Goal: Communication & Community: Answer question/provide support

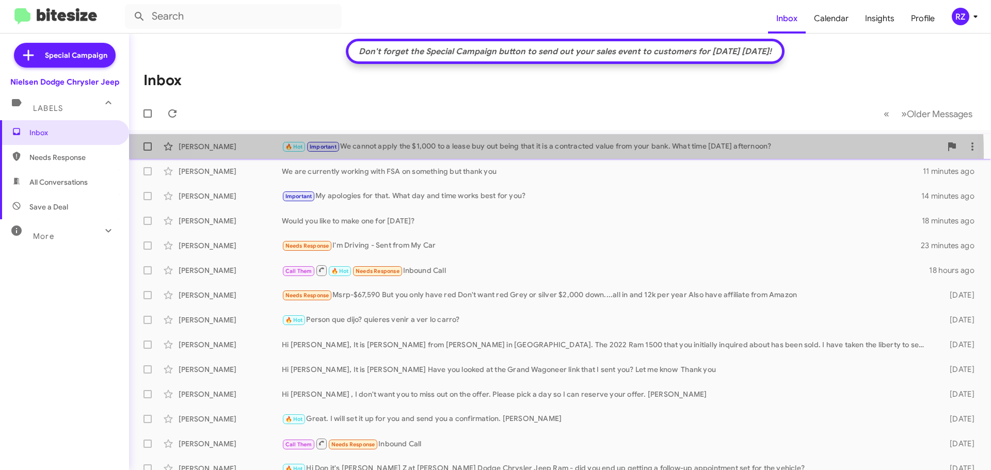
click at [522, 154] on div "[PERSON_NAME] 🔥 Hot Important We cannot apply the $1,000 to a lease buy out bei…" at bounding box center [559, 146] width 845 height 21
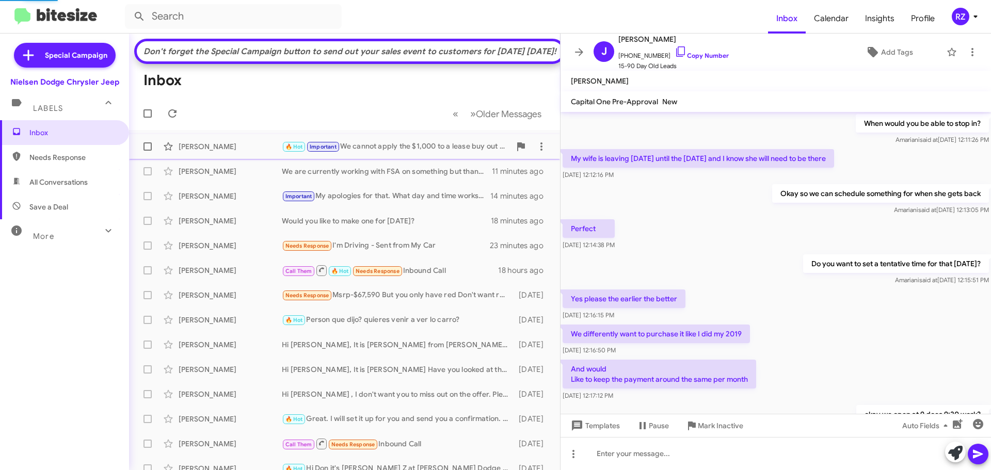
scroll to position [616, 0]
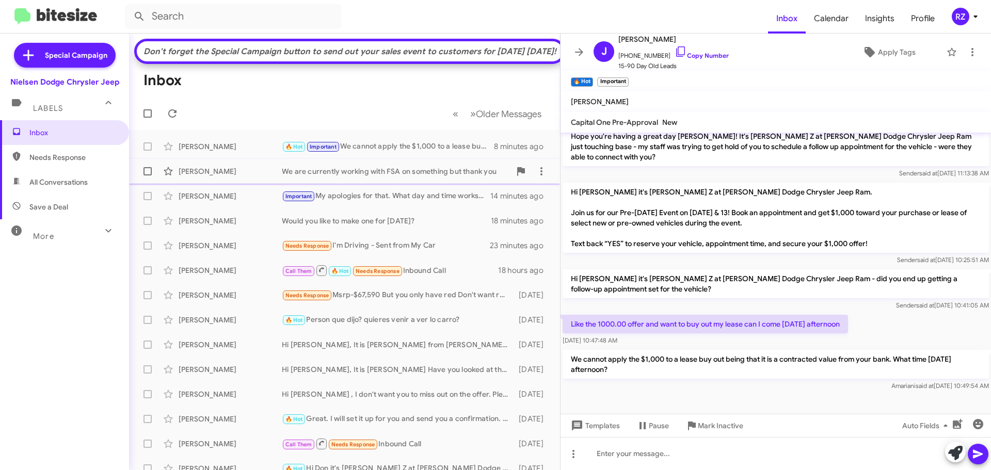
click at [363, 176] on div "We are currently working with FSA on something but thank you" at bounding box center [396, 171] width 229 height 10
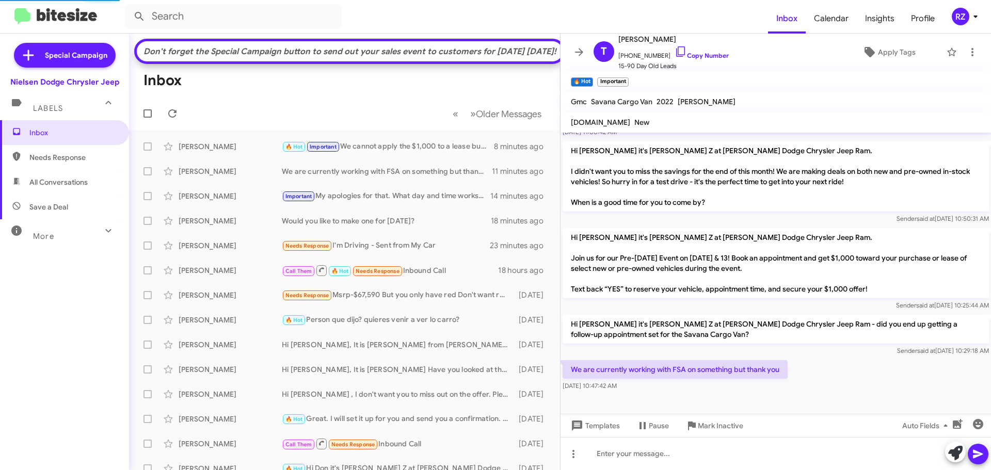
scroll to position [340, 0]
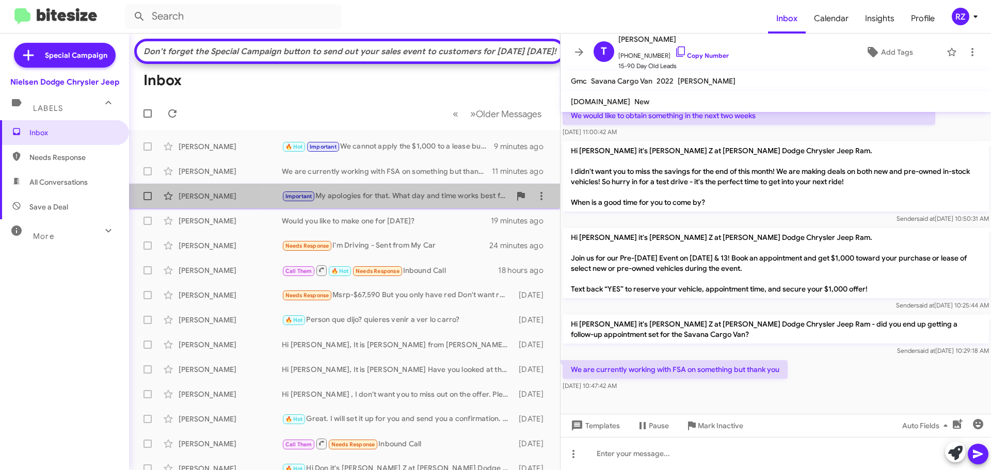
click at [427, 206] on div "[PERSON_NAME] Important My apologies for that. What day and time works best for…" at bounding box center [344, 196] width 414 height 21
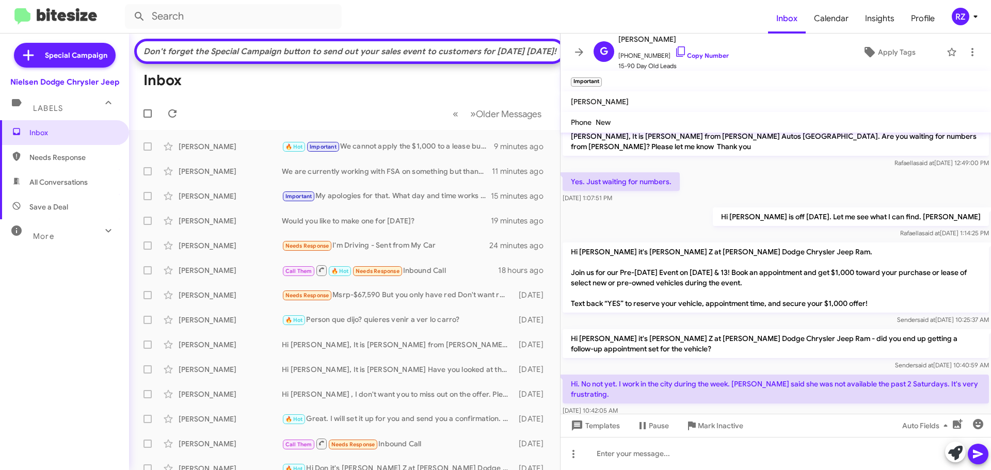
scroll to position [155, 0]
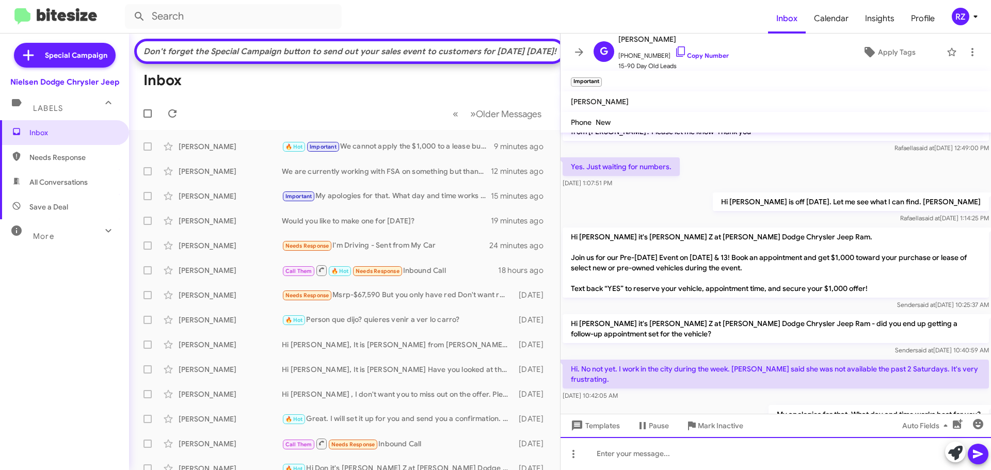
click at [650, 457] on div at bounding box center [775, 453] width 430 height 33
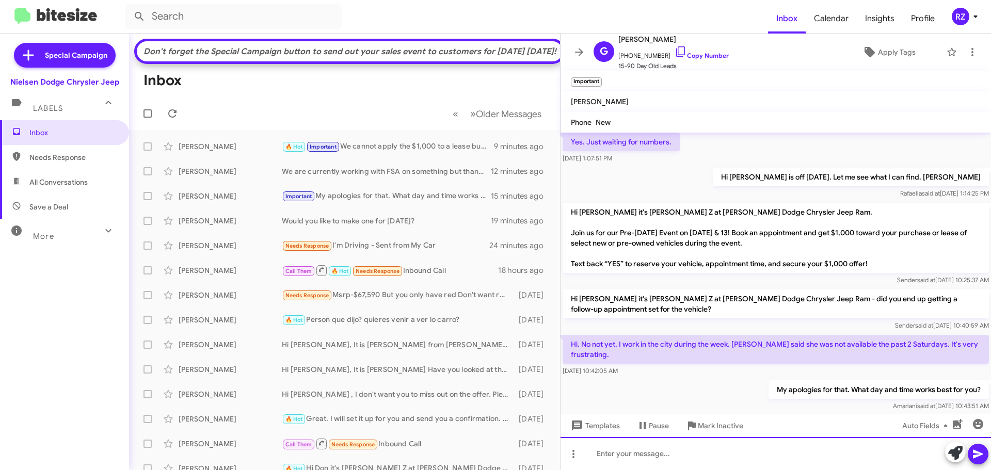
scroll to position [192, 0]
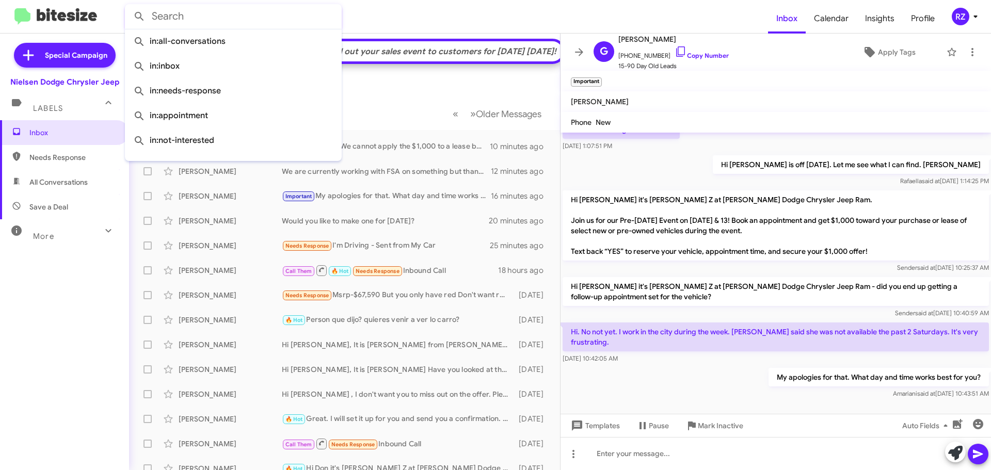
click at [158, 10] on input "text" at bounding box center [233, 16] width 217 height 25
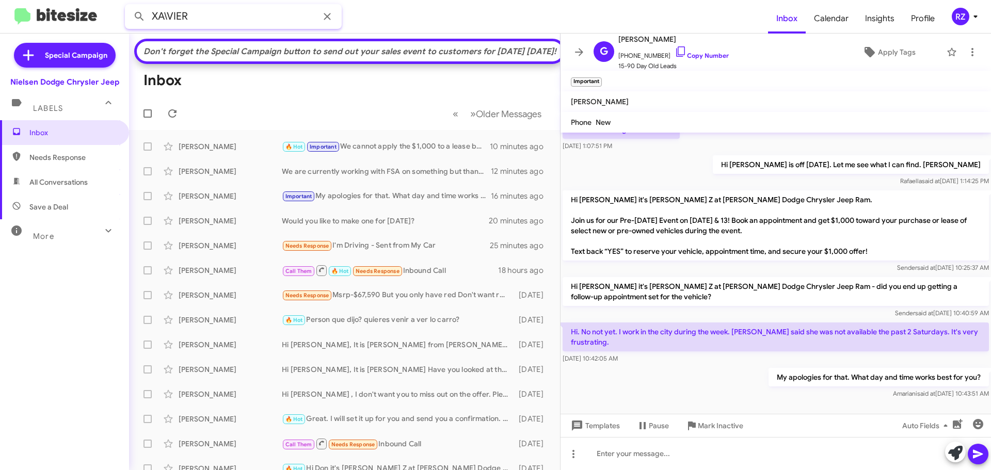
click at [129, 6] on button at bounding box center [139, 16] width 21 height 21
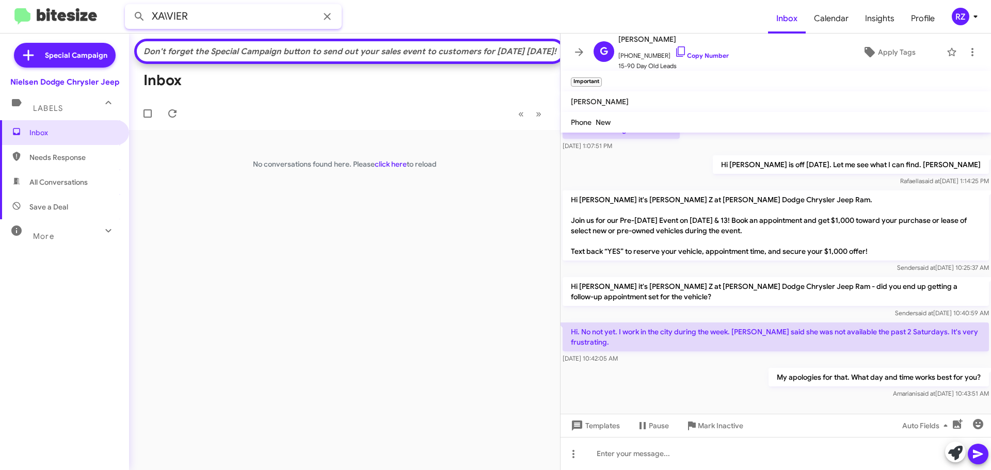
click at [200, 15] on input "XA\VIER" at bounding box center [233, 16] width 217 height 25
type input "[PERSON_NAME]"
click at [129, 6] on button at bounding box center [139, 16] width 21 height 21
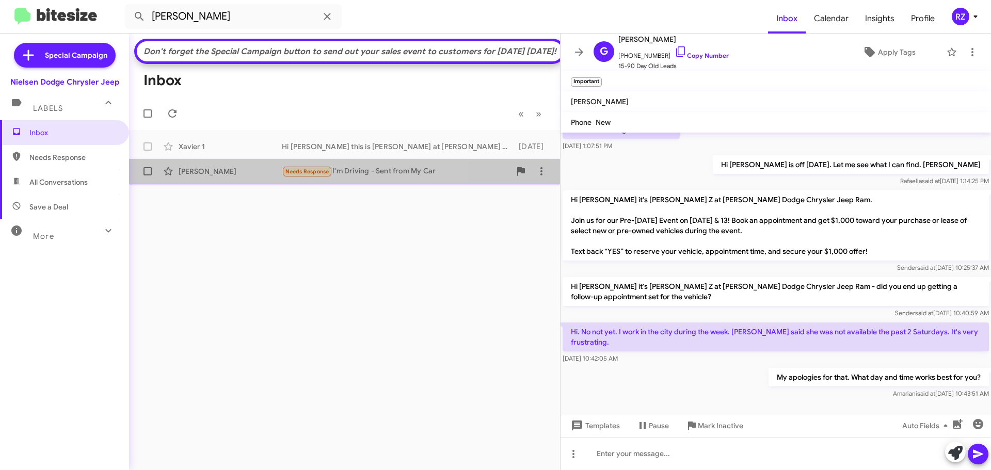
click at [251, 176] on div "[PERSON_NAME]" at bounding box center [229, 171] width 103 height 10
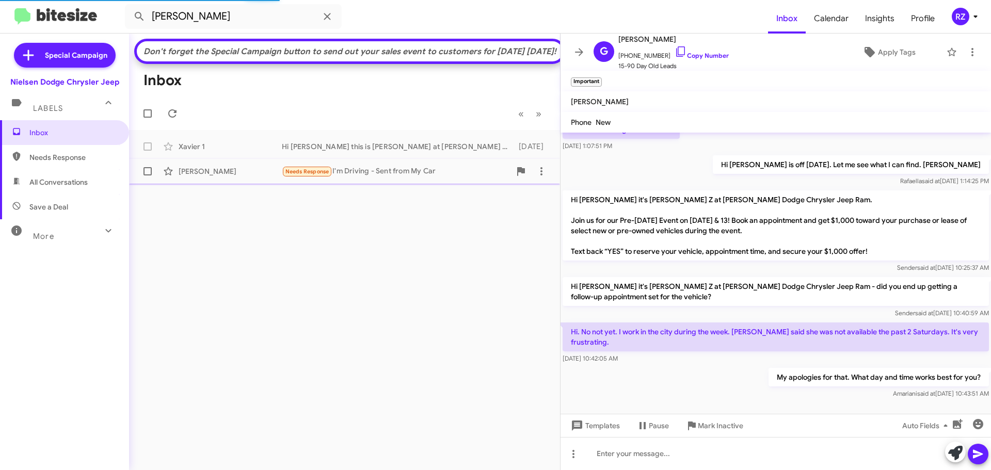
click at [456, 177] on div "Needs Response I'm Driving - Sent from My Car" at bounding box center [396, 172] width 229 height 12
